Goal: Transaction & Acquisition: Purchase product/service

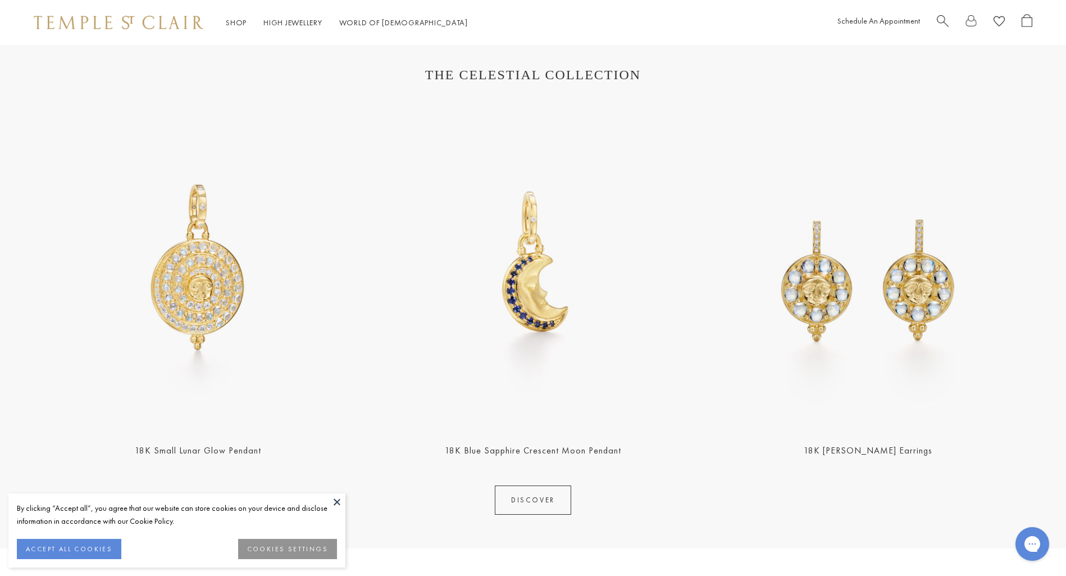
scroll to position [442, 0]
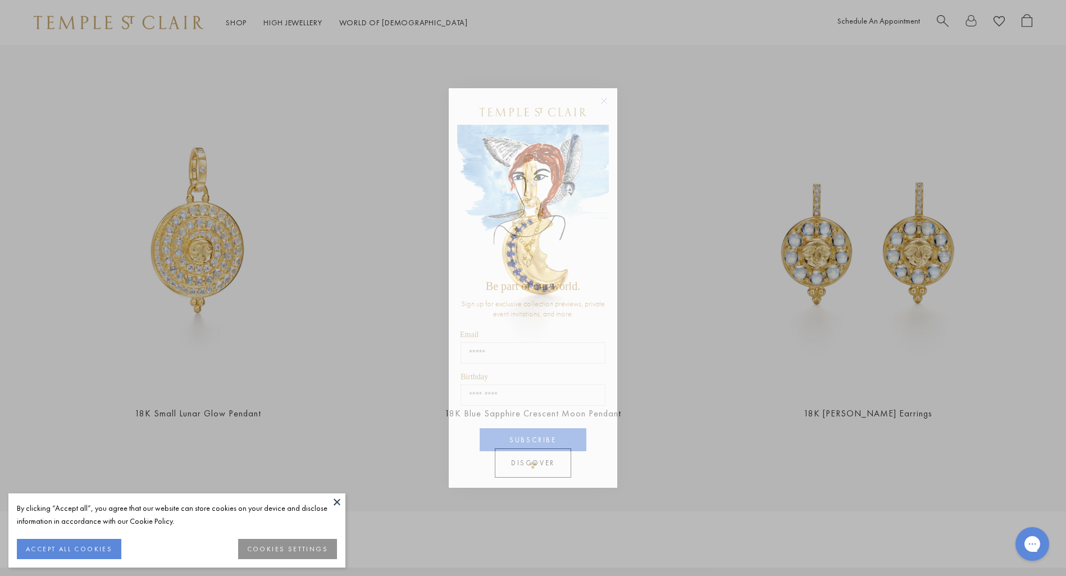
click at [605, 102] on icon "Close dialog" at bounding box center [605, 101] width 6 height 6
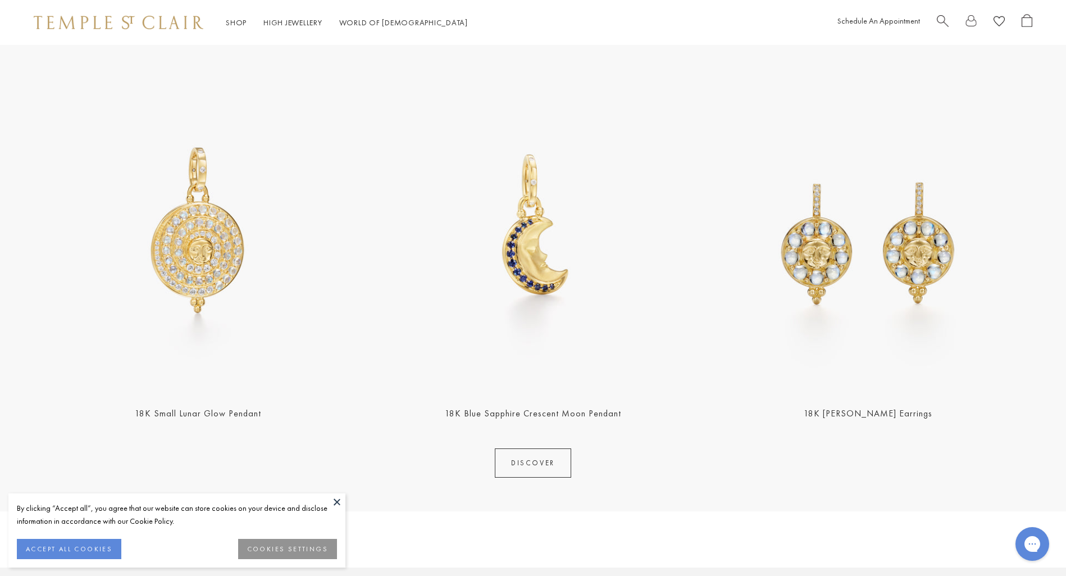
click at [332, 502] on button at bounding box center [337, 501] width 17 height 17
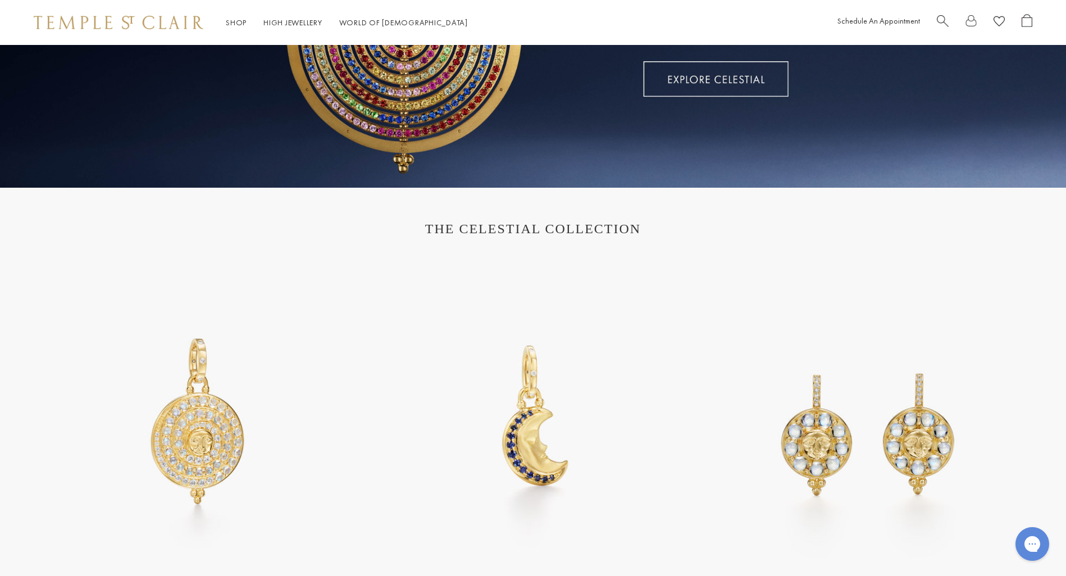
scroll to position [0, 0]
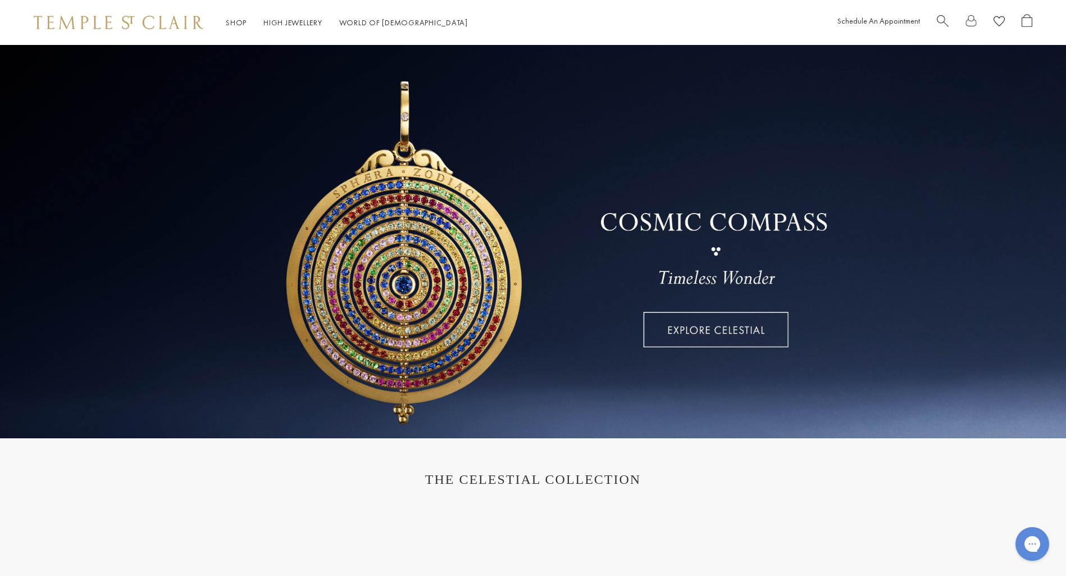
click at [942, 21] on span "Search" at bounding box center [943, 20] width 12 height 12
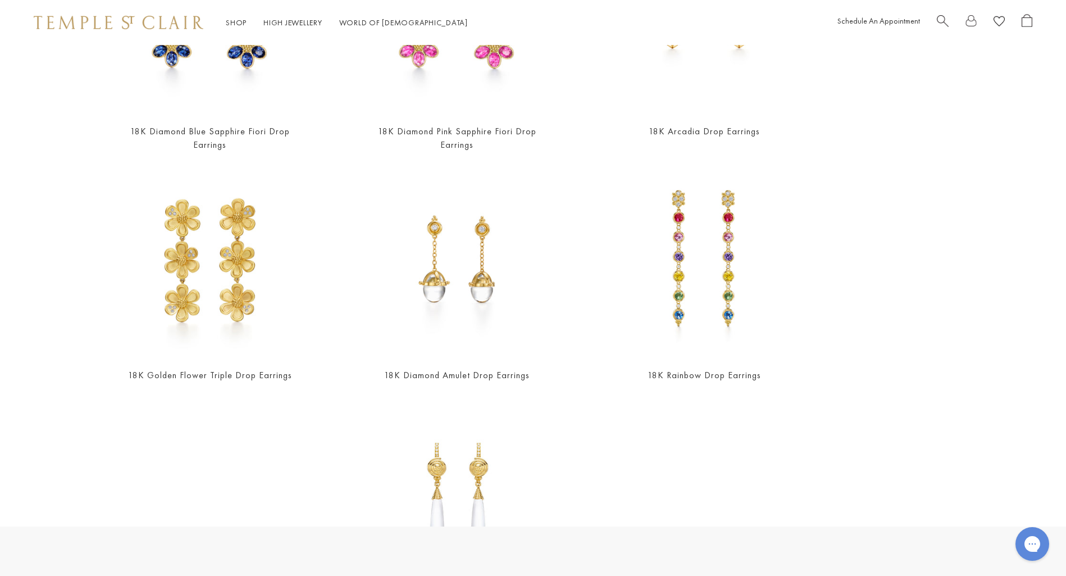
scroll to position [182, 0]
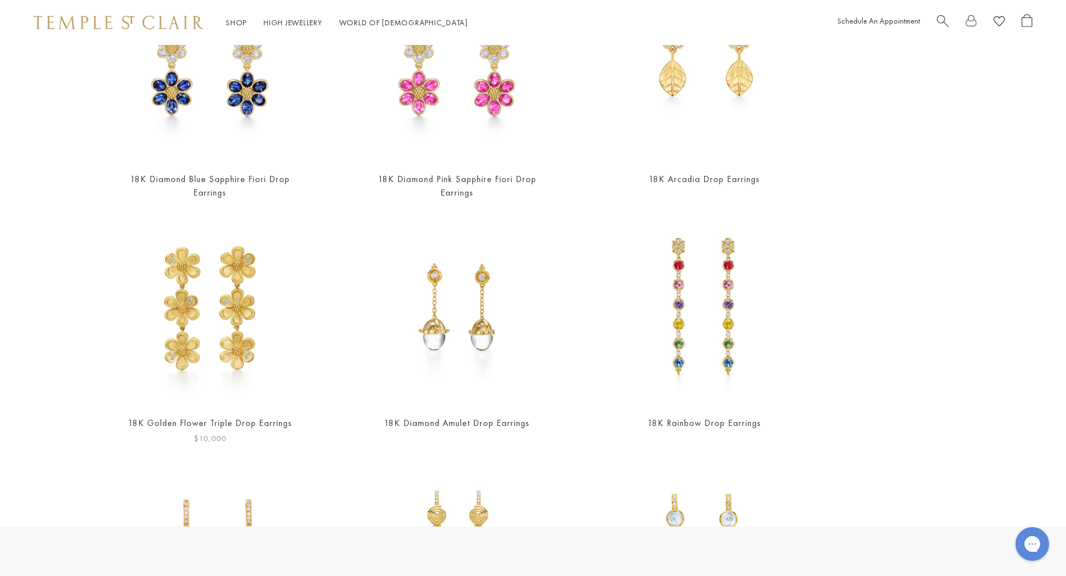
type input "**********"
click at [246, 371] on img at bounding box center [210, 310] width 191 height 191
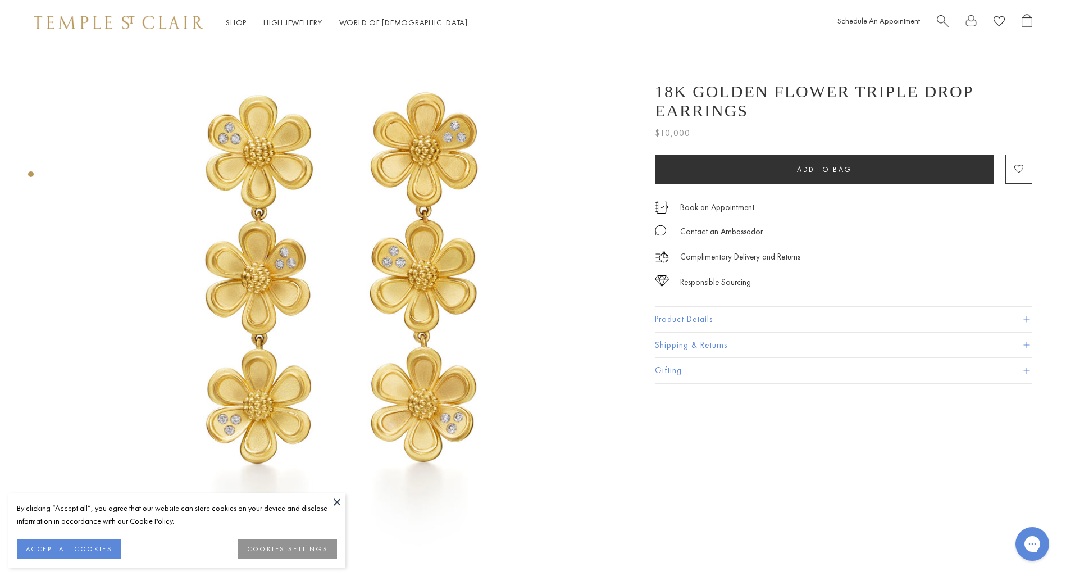
scroll to position [47, 0]
click at [335, 503] on button at bounding box center [337, 501] width 17 height 17
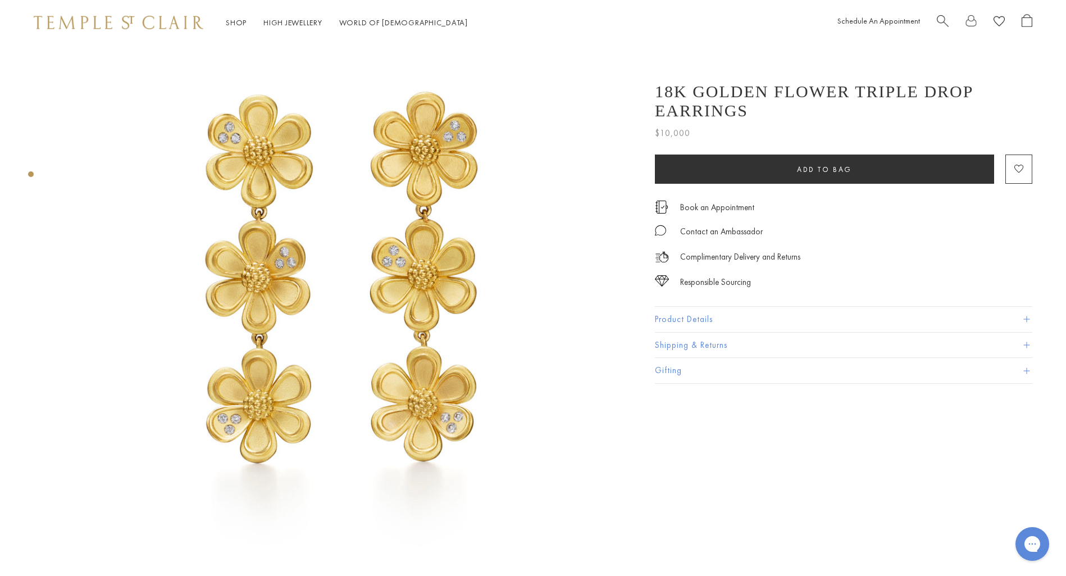
click at [380, 317] on img at bounding box center [342, 284] width 572 height 572
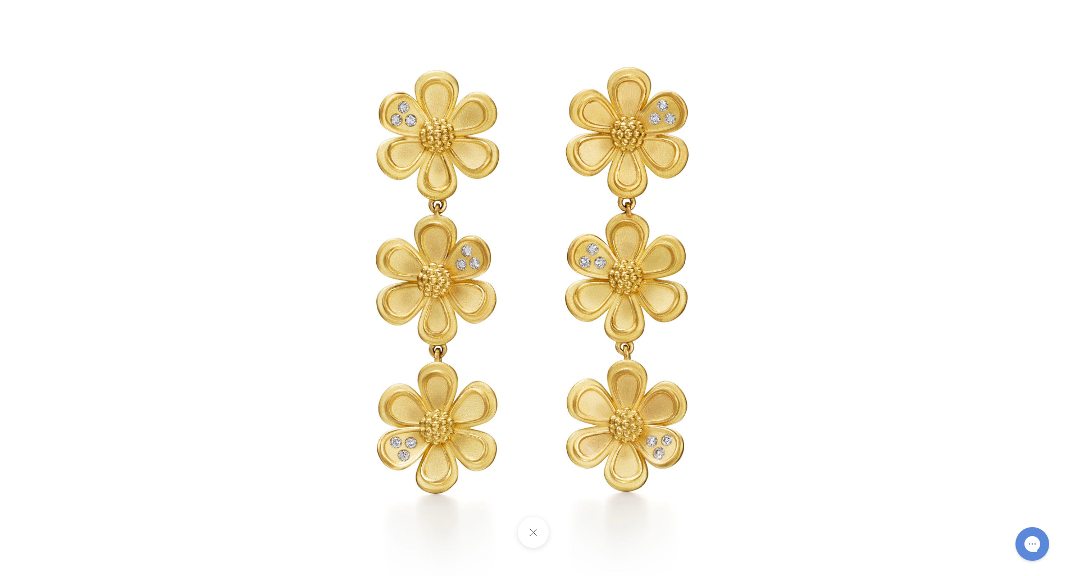
click at [371, 78] on img at bounding box center [532, 288] width 657 height 657
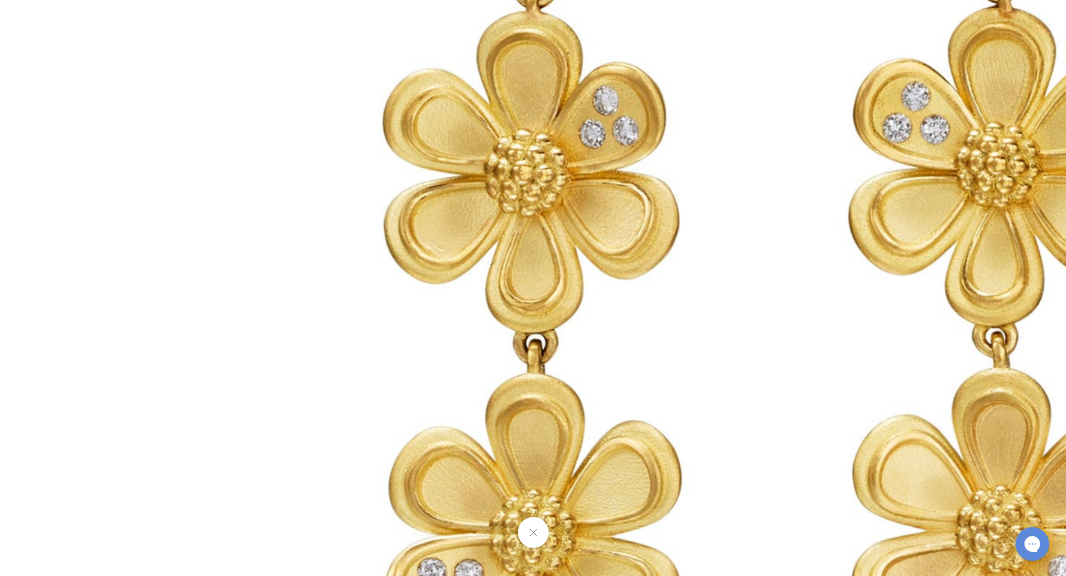
click at [534, 533] on button at bounding box center [532, 532] width 31 height 31
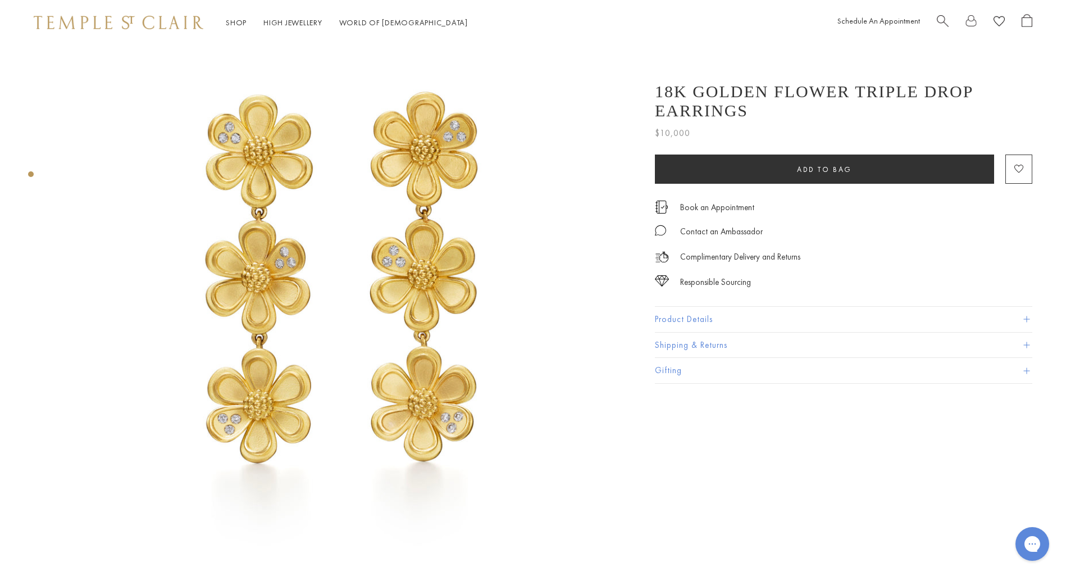
click at [692, 325] on button "Product Details" at bounding box center [844, 319] width 378 height 25
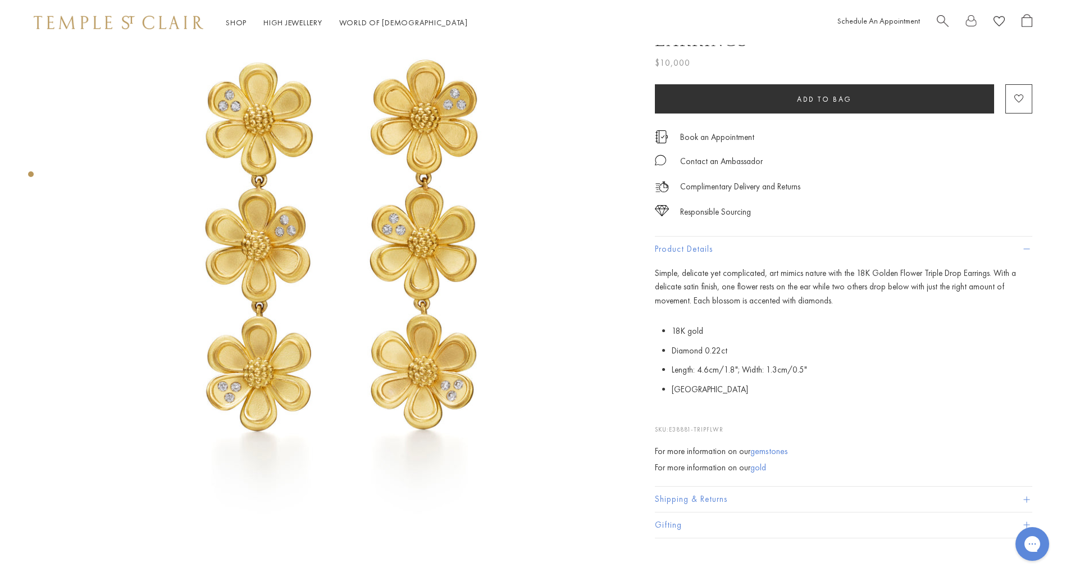
scroll to position [72, 0]
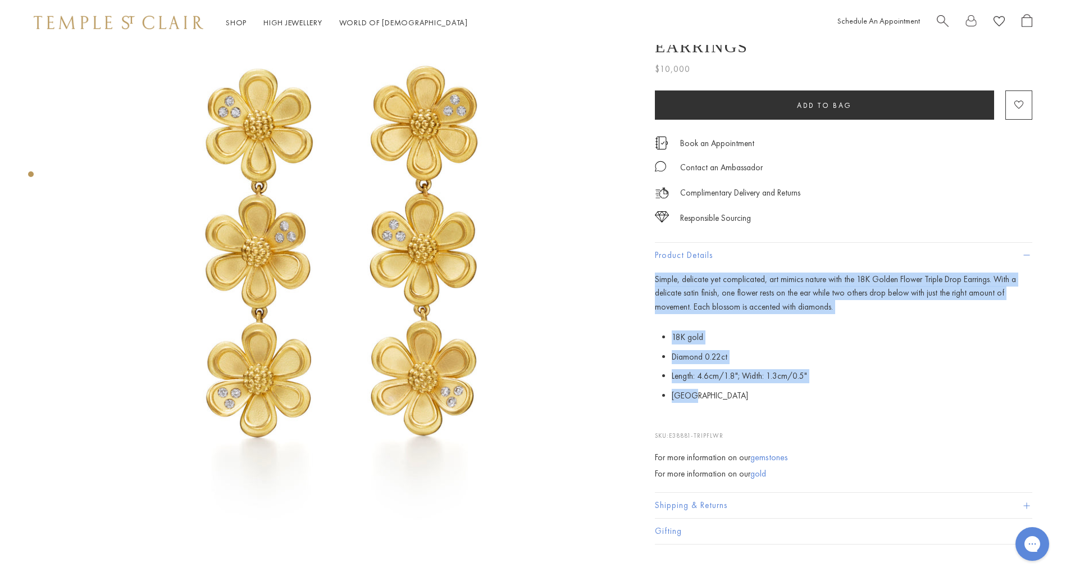
drag, startPoint x: 694, startPoint y: 399, endPoint x: 650, endPoint y: 278, distance: 129.0
click at [650, 278] on div "18K Golden Flower Triple Drop Earrings $10,000 Simple, delicate yet complicated…" at bounding box center [835, 276] width 393 height 538
copy div "Simple, delicate yet complicated, art mimics nature with the 18K Golden Flower …"
